Goal: Feedback & Contribution: Contribute content

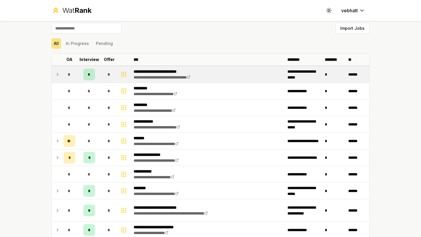
scroll to position [4, 0]
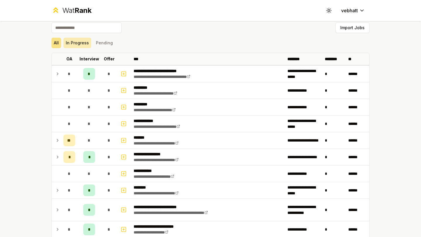
click at [79, 43] on button "In Progress" at bounding box center [77, 43] width 28 height 11
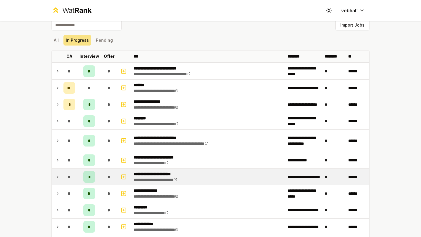
scroll to position [3, 0]
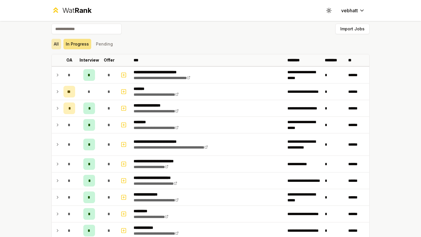
click at [57, 43] on button "All" at bounding box center [56, 44] width 10 height 11
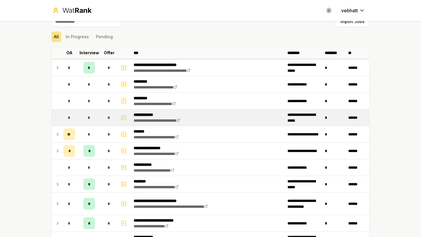
scroll to position [36, 0]
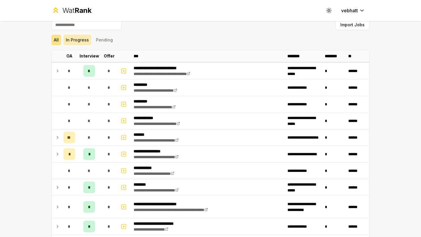
click at [82, 39] on button "In Progress" at bounding box center [77, 40] width 28 height 11
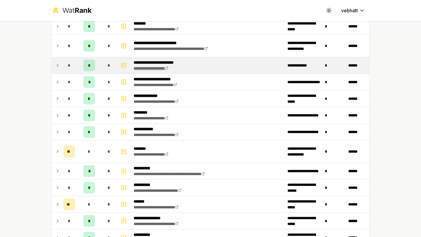
scroll to position [0, 0]
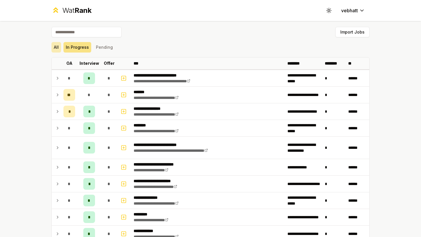
click at [59, 49] on button "All" at bounding box center [56, 47] width 10 height 11
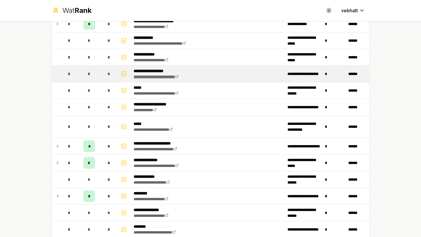
scroll to position [211, 0]
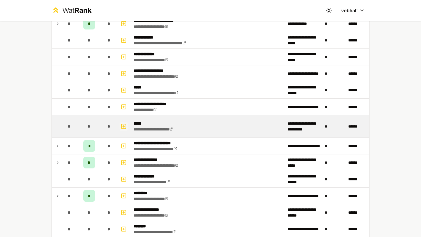
click at [122, 126] on icon "button" at bounding box center [124, 126] width 6 height 7
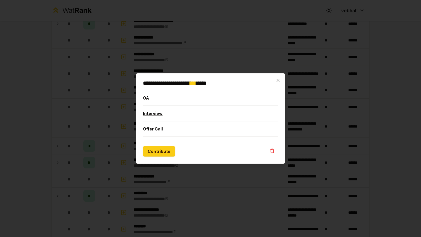
click at [166, 113] on button "Interview" at bounding box center [210, 113] width 135 height 15
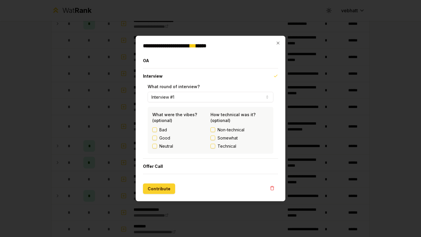
click at [162, 190] on button "Contribute" at bounding box center [159, 189] width 32 height 11
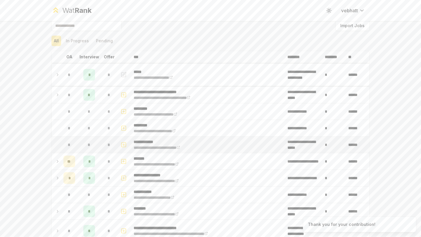
scroll to position [6, 0]
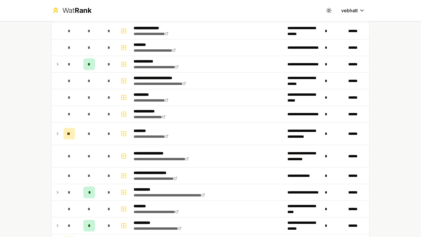
scroll to position [392, 0]
